Goal: Task Accomplishment & Management: Manage account settings

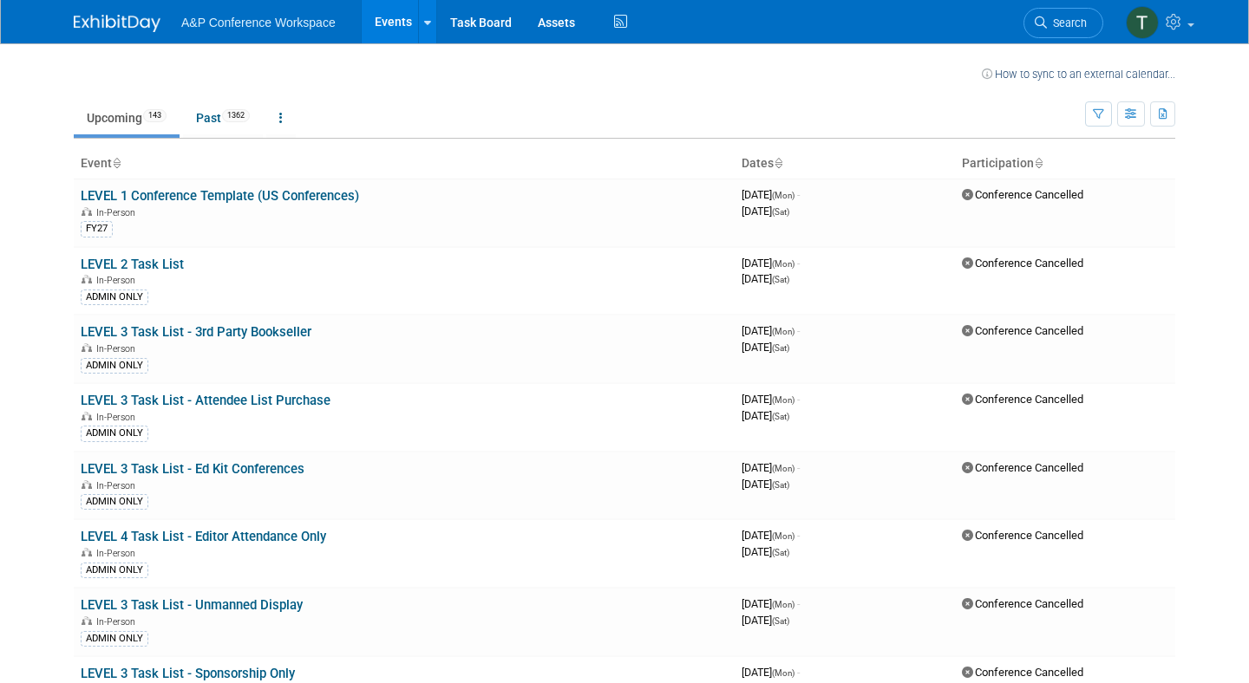
scroll to position [6951, 0]
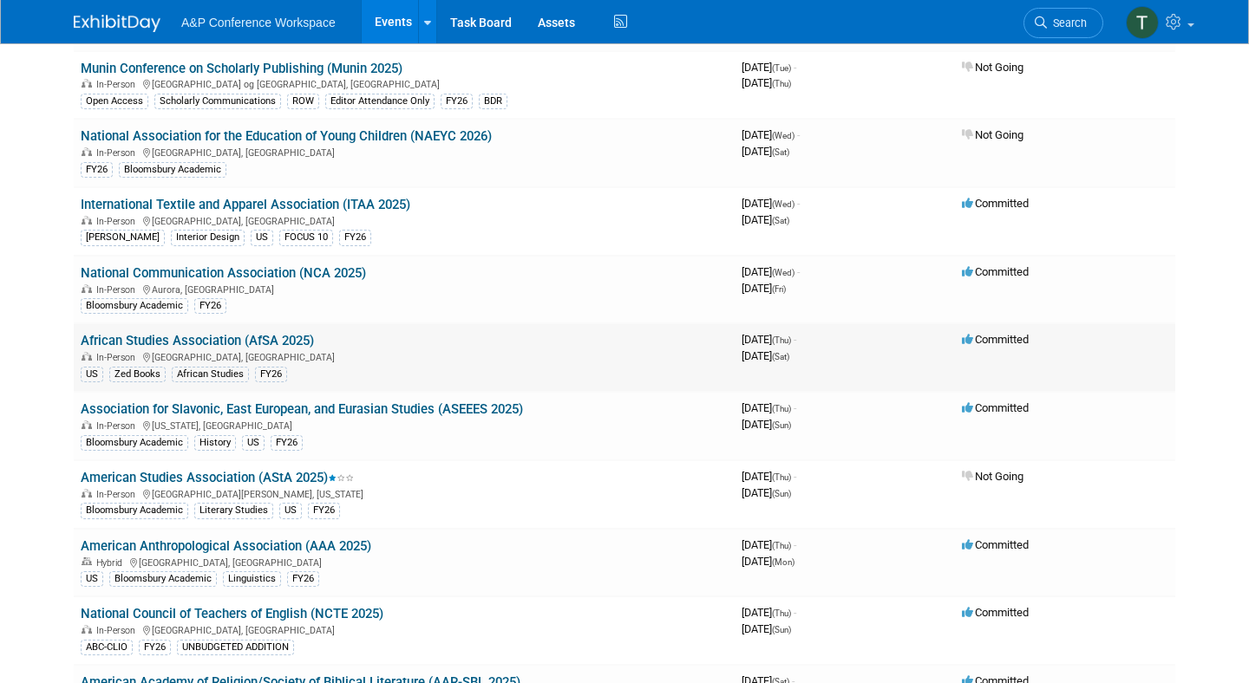
click at [291, 337] on link "African Studies Association (AfSA 2025)" at bounding box center [197, 341] width 233 height 16
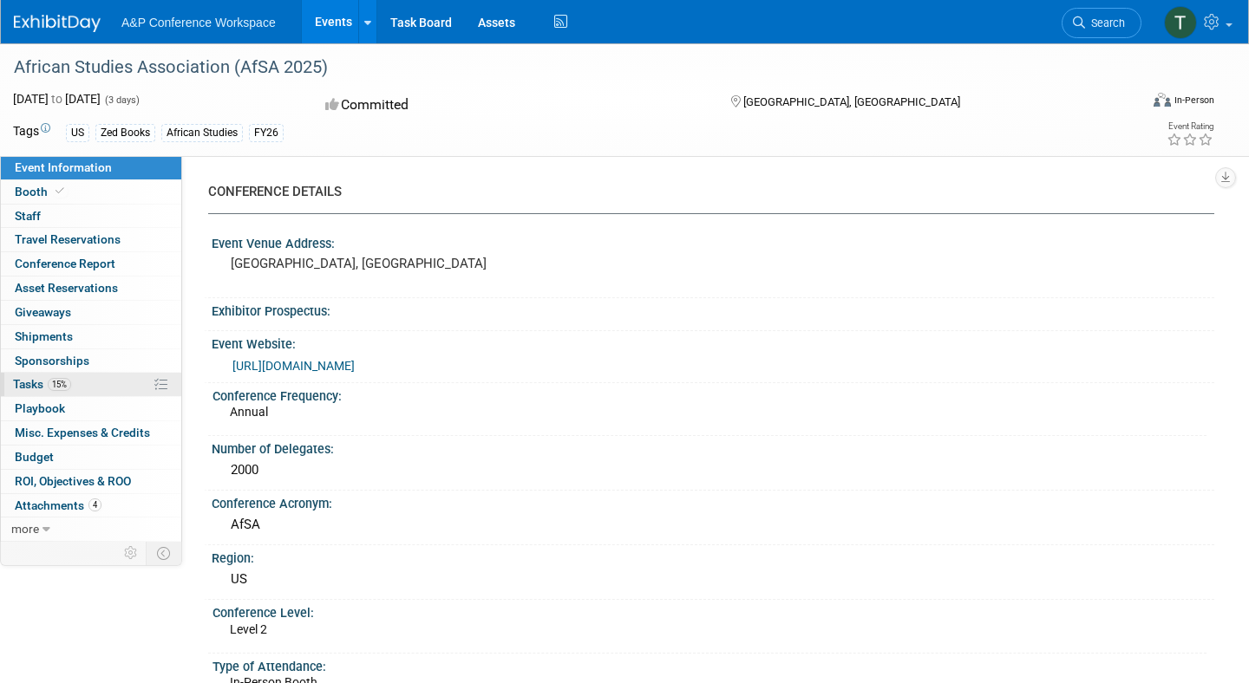
click at [29, 386] on span "Tasks 15%" at bounding box center [42, 384] width 58 height 14
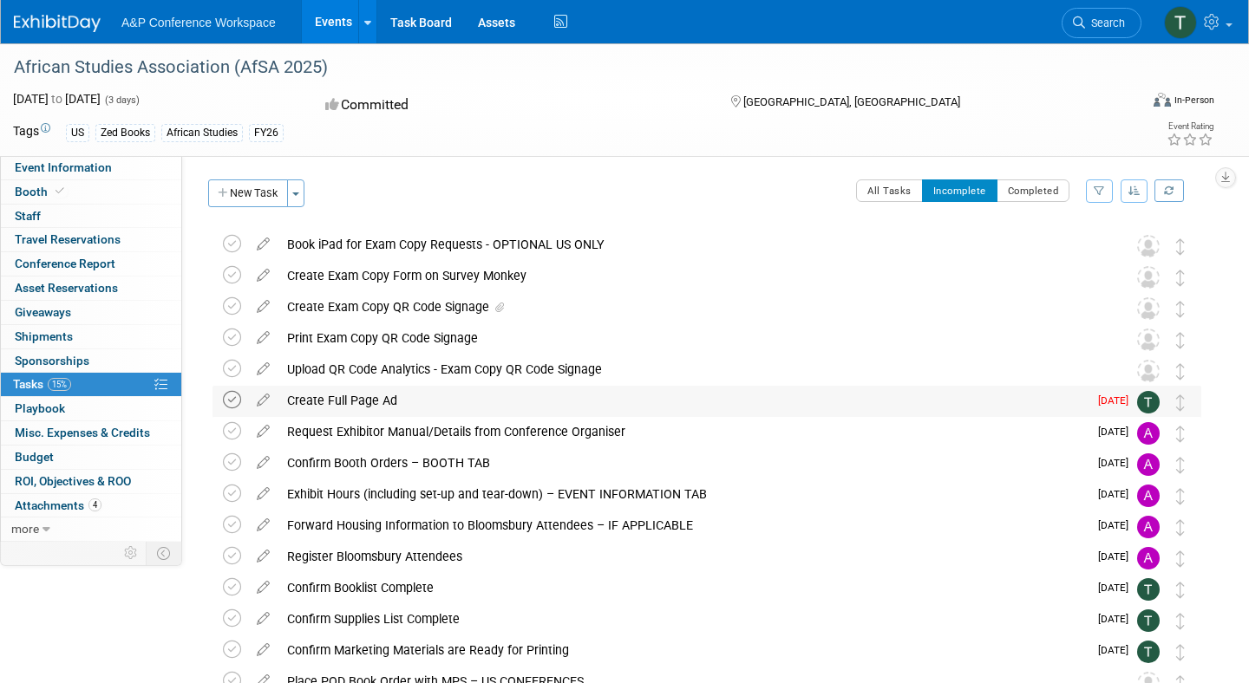
click at [235, 397] on icon at bounding box center [232, 400] width 18 height 18
